Goal: Information Seeking & Learning: Check status

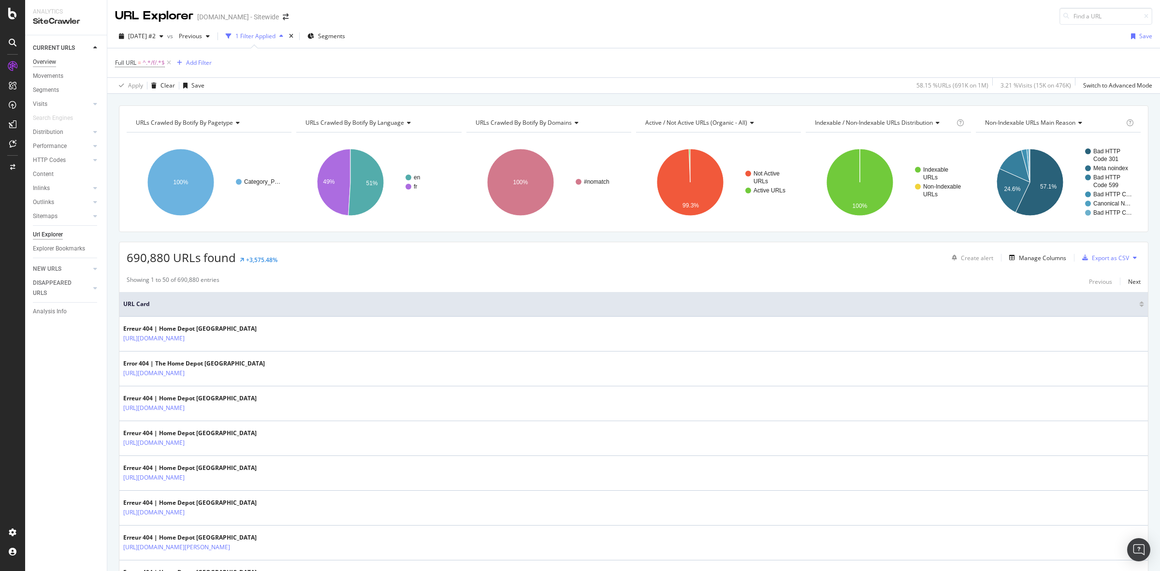
click at [39, 63] on div "Overview" at bounding box center [44, 62] width 23 height 10
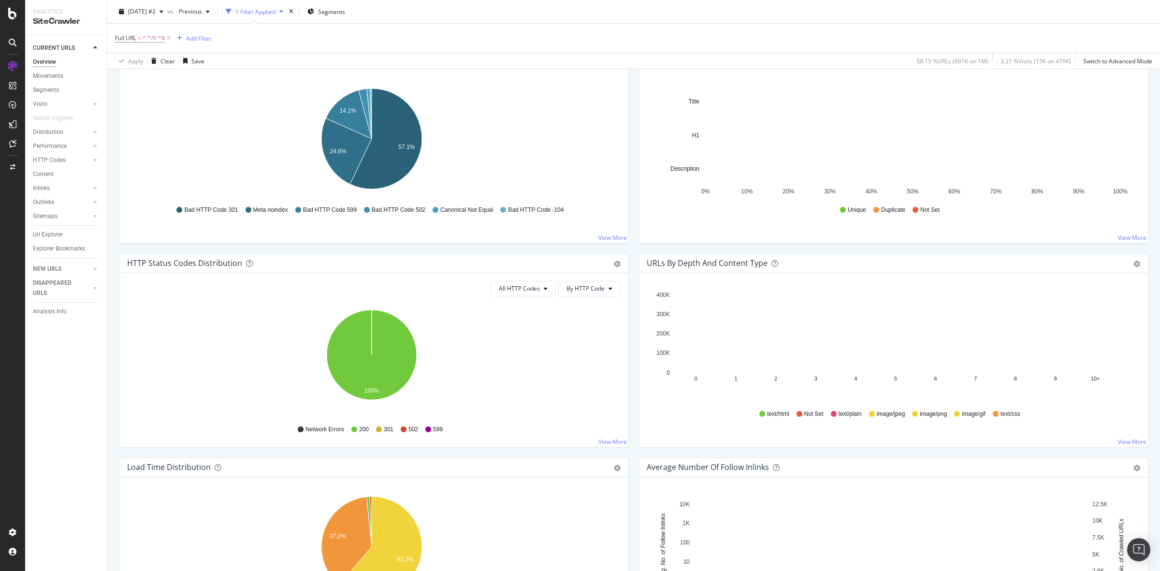
scroll to position [334, 0]
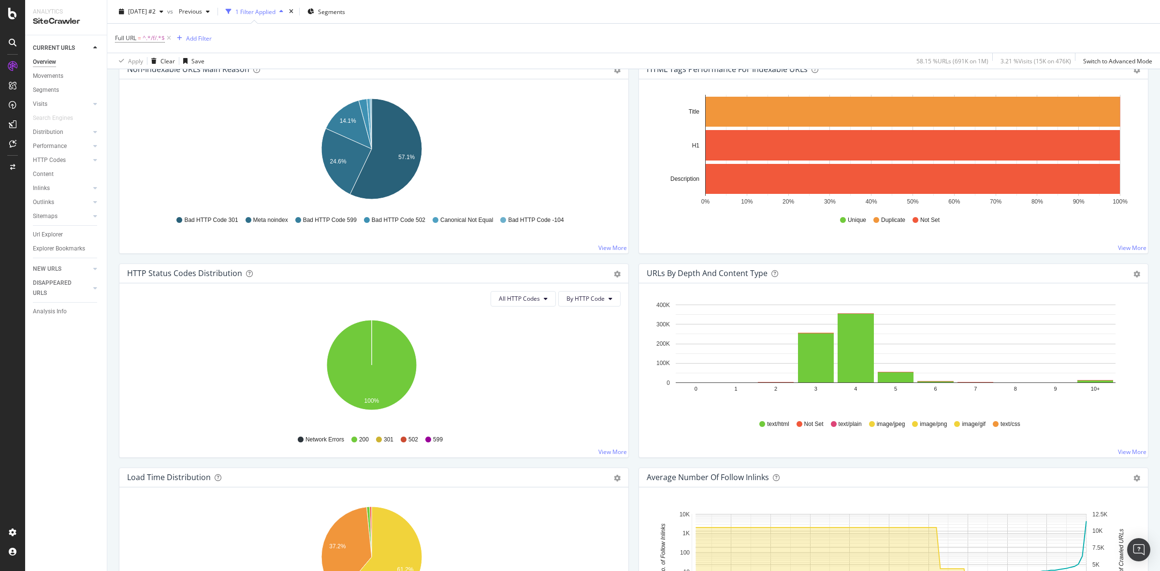
click at [172, 38] on icon at bounding box center [169, 38] width 8 height 10
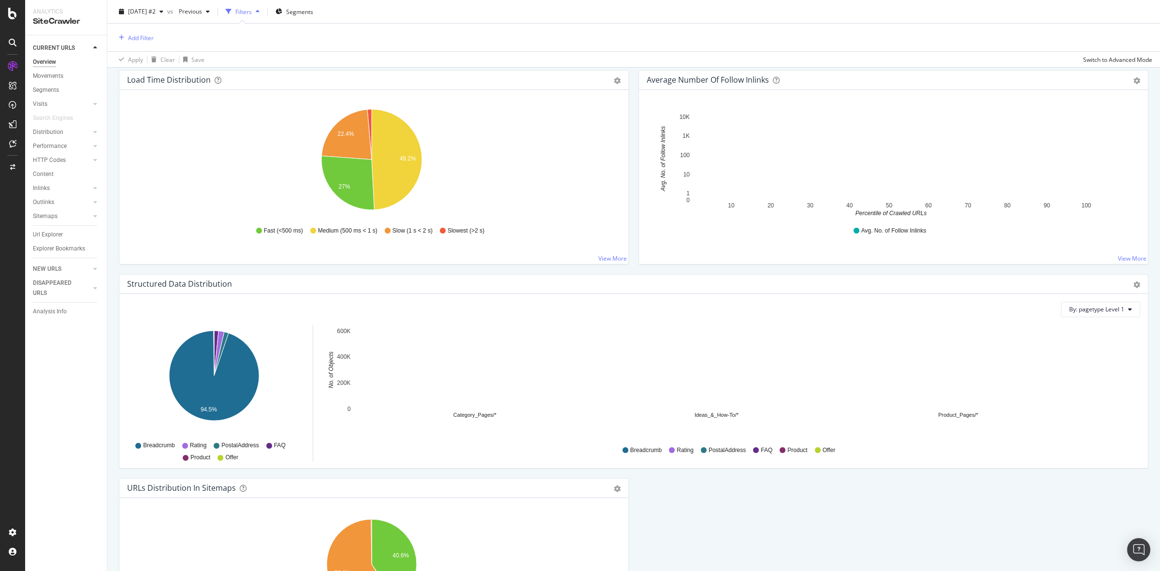
scroll to position [877, 0]
